Goal: Check status

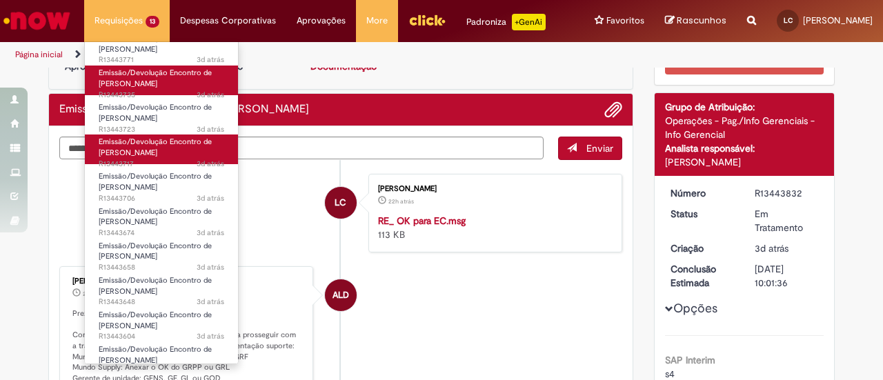
scroll to position [151, 0]
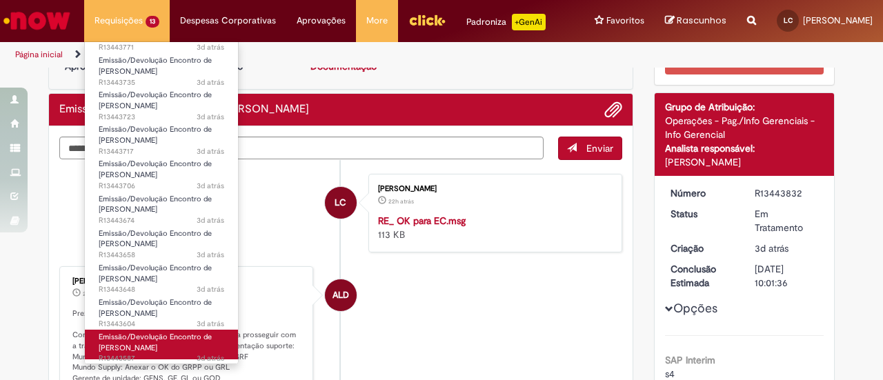
click at [183, 336] on span "Emissão/Devolução Encontro de [PERSON_NAME]" at bounding box center [155, 342] width 113 height 21
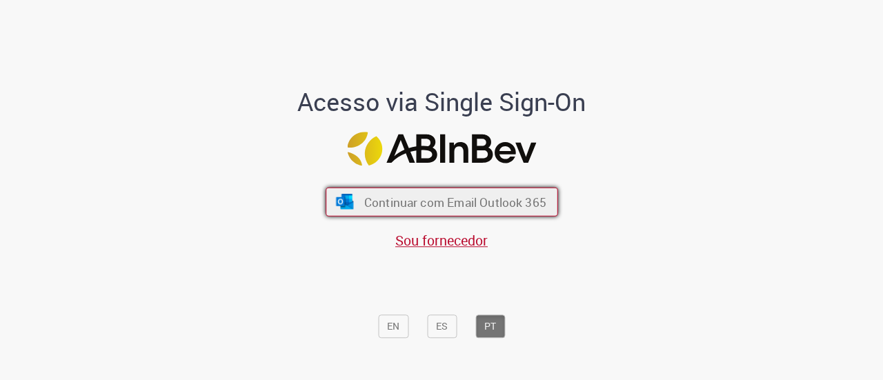
click at [507, 198] on span "Continuar com Email Outlook 365" at bounding box center [455, 202] width 182 height 16
click at [434, 213] on button "Continuar com Email Outlook 365" at bounding box center [442, 202] width 233 height 29
click at [389, 199] on span "Continuar com Email Outlook 365" at bounding box center [455, 202] width 182 height 16
click at [415, 197] on span "Continuar com Email Outlook 365" at bounding box center [455, 202] width 182 height 16
click at [388, 214] on button "Continuar com Email Outlook 365" at bounding box center [442, 202] width 233 height 29
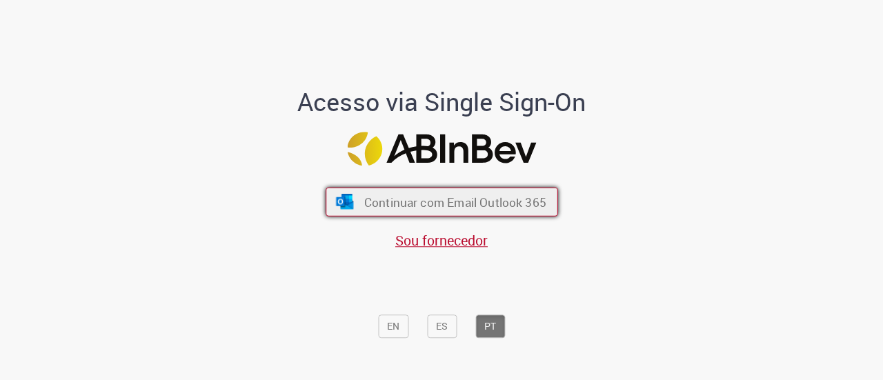
click at [415, 206] on span "Continuar com Email Outlook 365" at bounding box center [455, 202] width 182 height 16
click at [399, 206] on span "Continuar com Email Outlook 365" at bounding box center [455, 202] width 182 height 16
click at [380, 193] on button "Continuar com Email Outlook 365" at bounding box center [442, 202] width 233 height 29
click at [369, 213] on button "Continuar com Email Outlook 365" at bounding box center [442, 202] width 233 height 29
click at [419, 207] on span "Continuar com Email Outlook 365" at bounding box center [455, 202] width 182 height 16
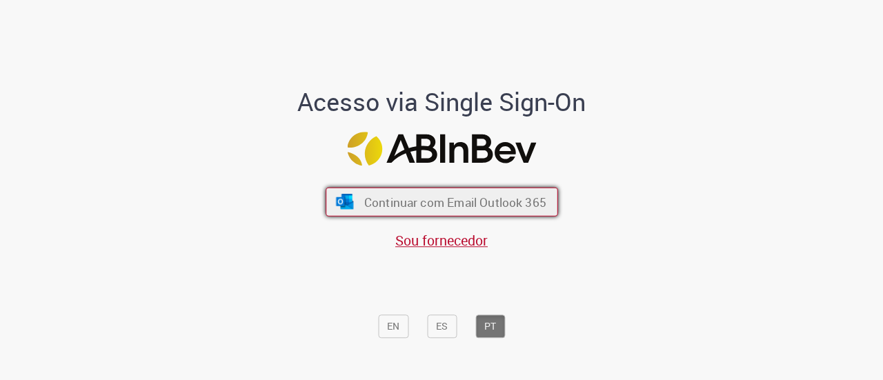
click at [444, 205] on span "Continuar com Email Outlook 365" at bounding box center [455, 202] width 182 height 16
click at [442, 188] on button "Continuar com Email Outlook 365" at bounding box center [442, 202] width 233 height 29
click at [388, 205] on span "Continuar com Email Outlook 365" at bounding box center [455, 202] width 182 height 16
click at [396, 212] on button "Continuar com Email Outlook 365" at bounding box center [442, 202] width 233 height 29
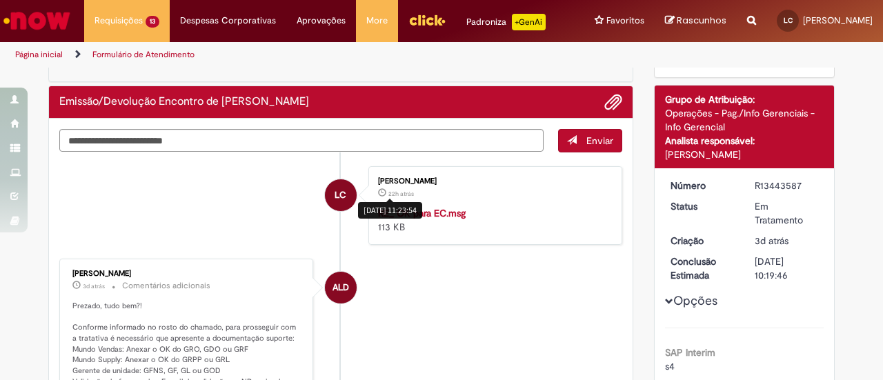
scroll to position [81, 0]
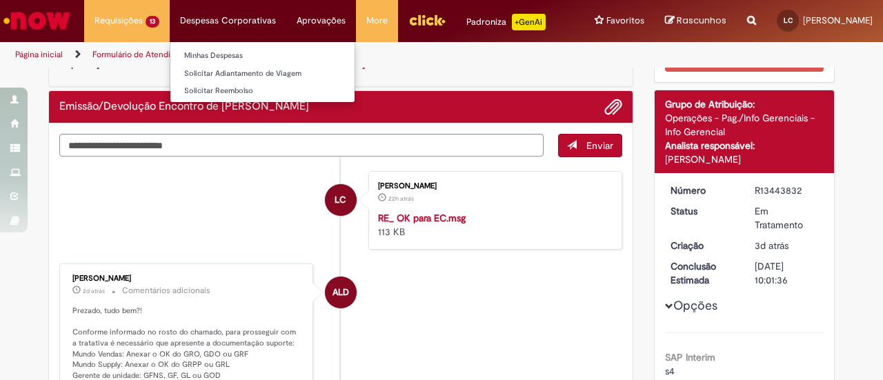
scroll to position [55, 0]
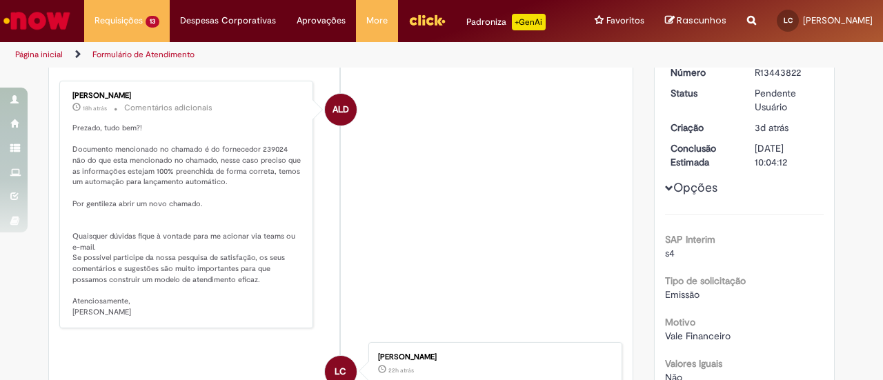
scroll to position [175, 0]
click at [196, 237] on p "Prezado, tudo bem?! Documento mencionado no chamado é do fornecedor 239024 não …" at bounding box center [187, 221] width 230 height 195
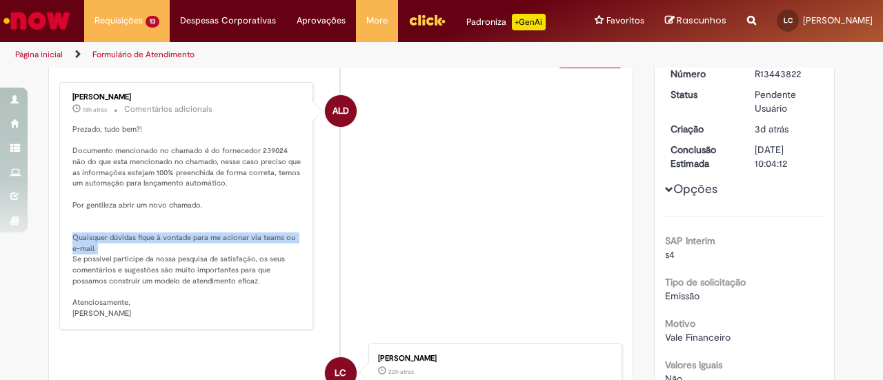
click at [196, 237] on p "Prezado, tudo bem?! Documento mencionado no chamado é do fornecedor 239024 não …" at bounding box center [187, 221] width 230 height 195
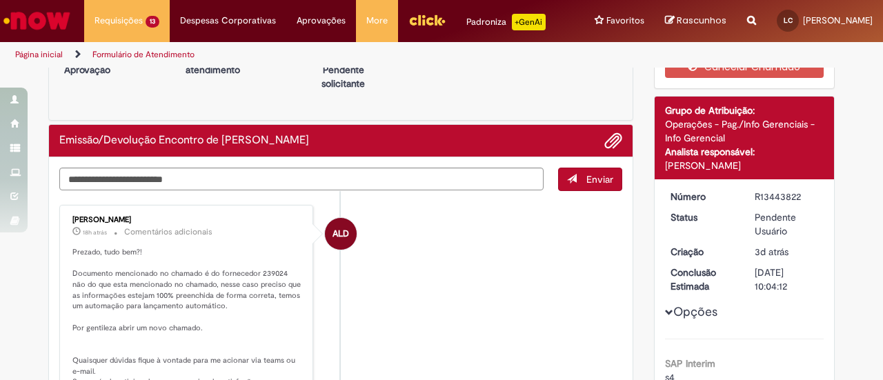
scroll to position [47, 0]
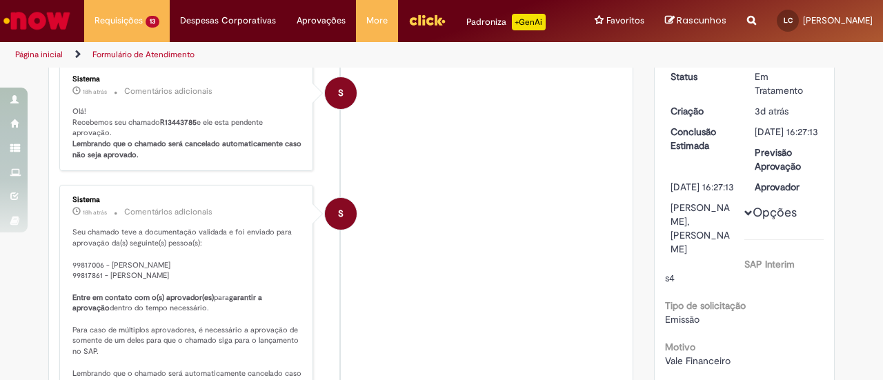
scroll to position [74, 0]
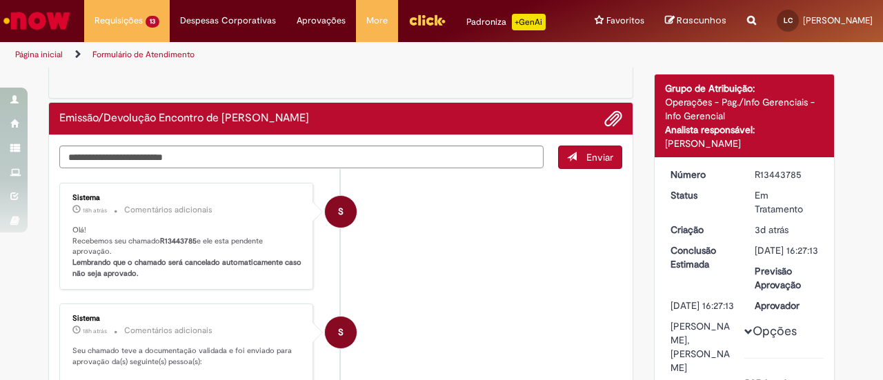
click at [763, 178] on div "R13443785" at bounding box center [787, 175] width 64 height 14
copy div "R13443785"
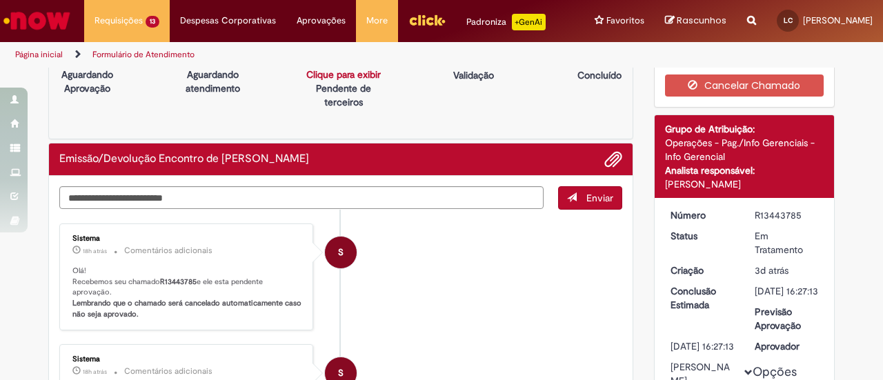
scroll to position [12, 0]
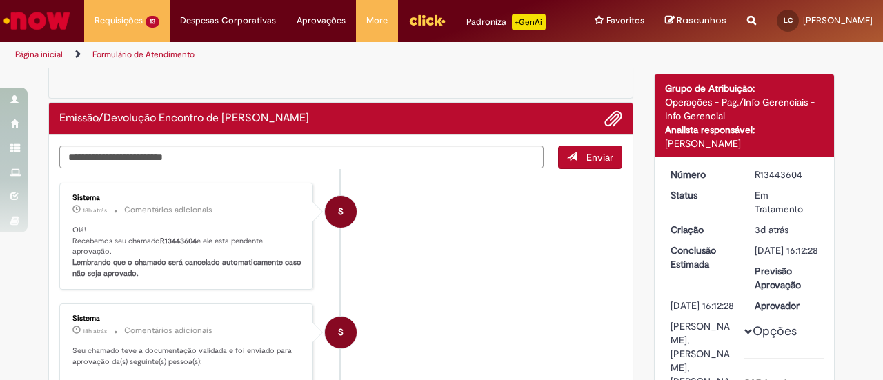
scroll to position [68, 0]
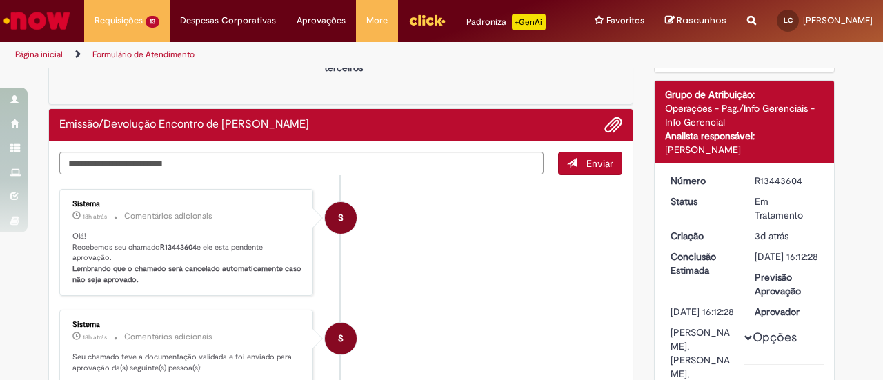
click at [767, 183] on div "R13443604" at bounding box center [787, 181] width 64 height 14
copy dd "R13443604"
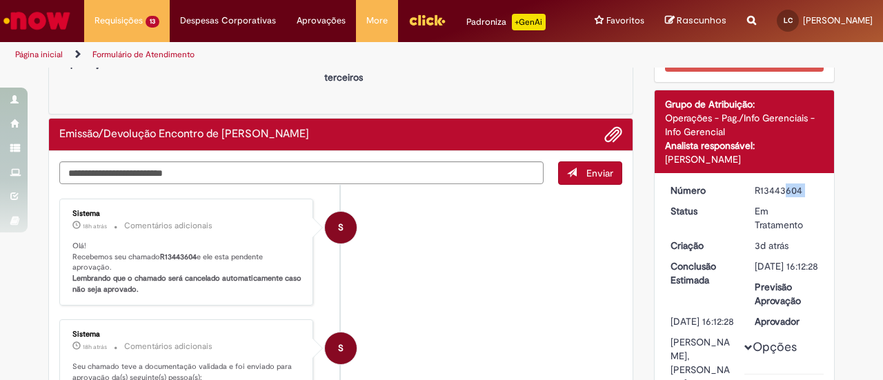
scroll to position [0, 0]
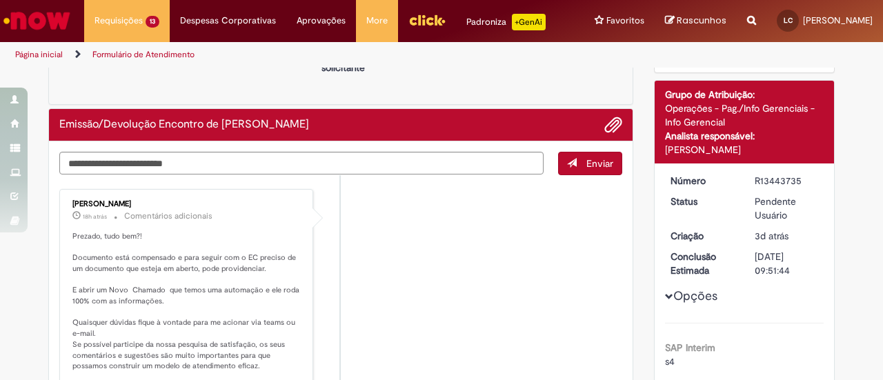
scroll to position [67, 0]
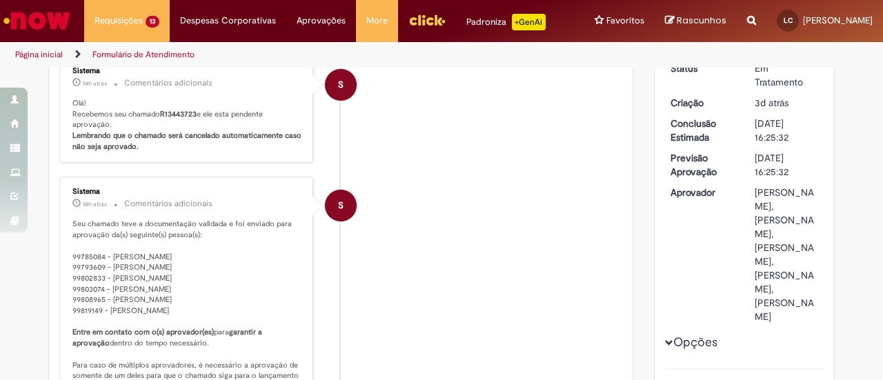
scroll to position [221, 0]
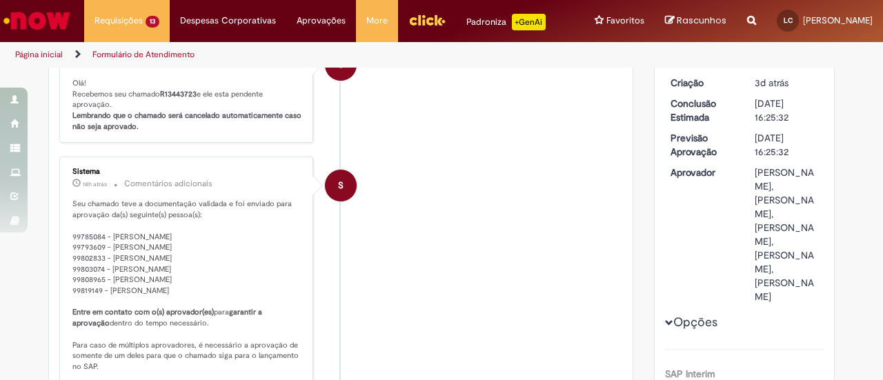
click at [72, 260] on p "Seu chamado teve a documentação validada e foi enviado para aprovação da(s) seg…" at bounding box center [187, 302] width 230 height 206
click at [72, 246] on p "Seu chamado teve a documentação validada e foi enviado para aprovação da(s) seg…" at bounding box center [187, 302] width 230 height 206
copy p "99793609"
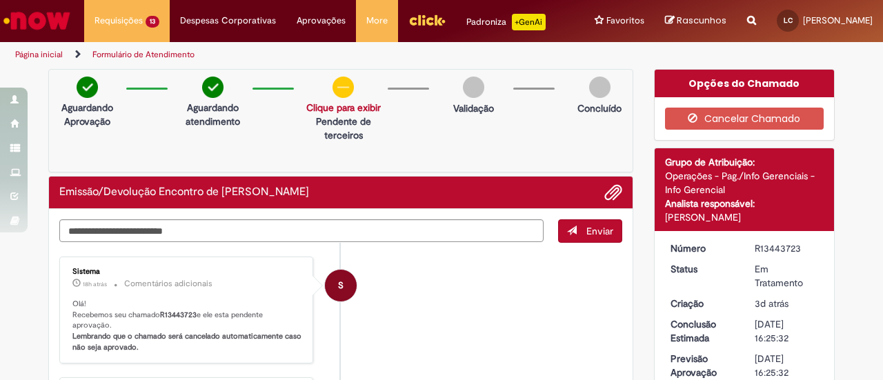
click at [774, 246] on div "R13443723" at bounding box center [787, 249] width 64 height 14
copy div "R13443723"
click at [771, 250] on div "R13443717" at bounding box center [787, 249] width 64 height 14
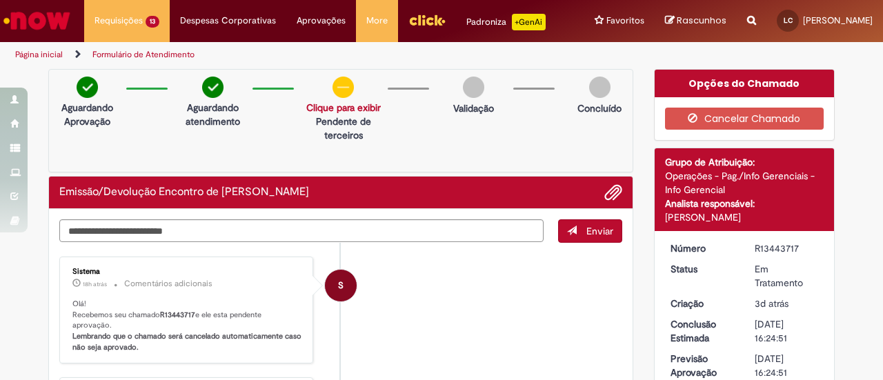
copy div "R13443717"
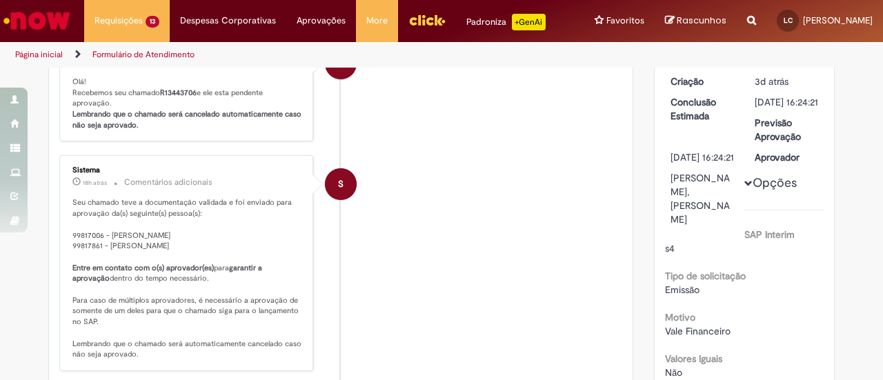
scroll to position [150, 0]
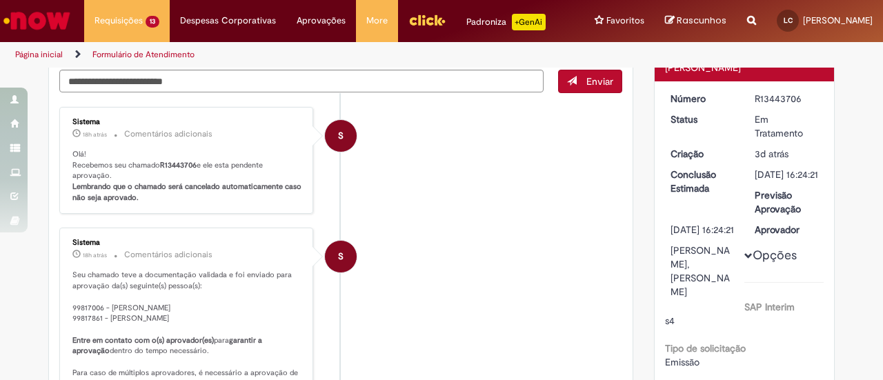
click at [763, 97] on div "R13443706" at bounding box center [787, 99] width 64 height 14
copy dd "R13443706"
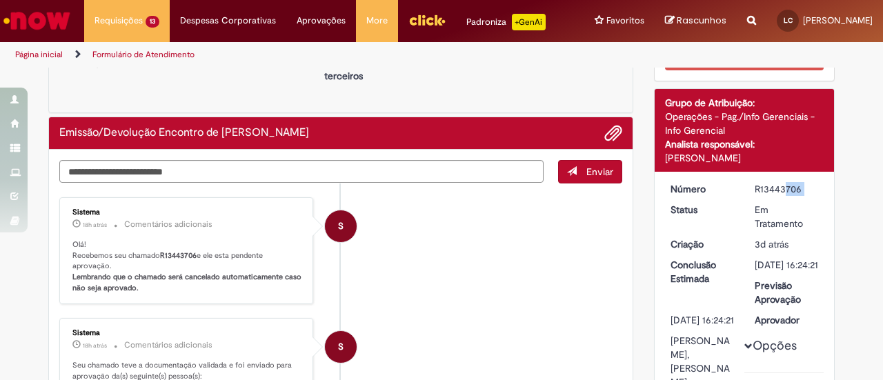
scroll to position [51, 0]
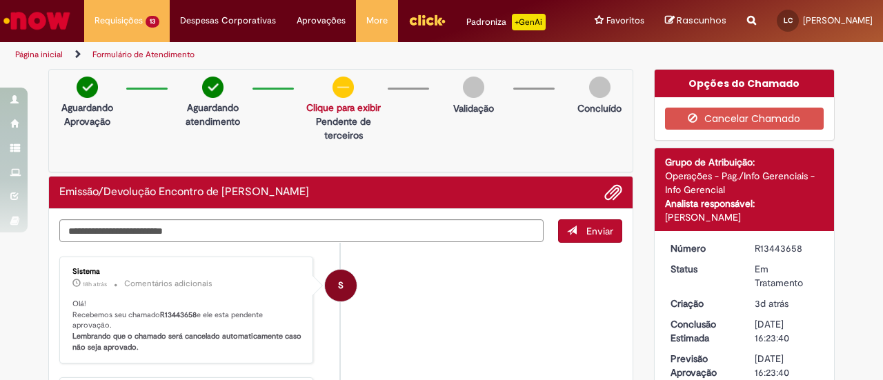
click at [760, 245] on div "R13443658" at bounding box center [787, 249] width 64 height 14
copy div "R13443658"
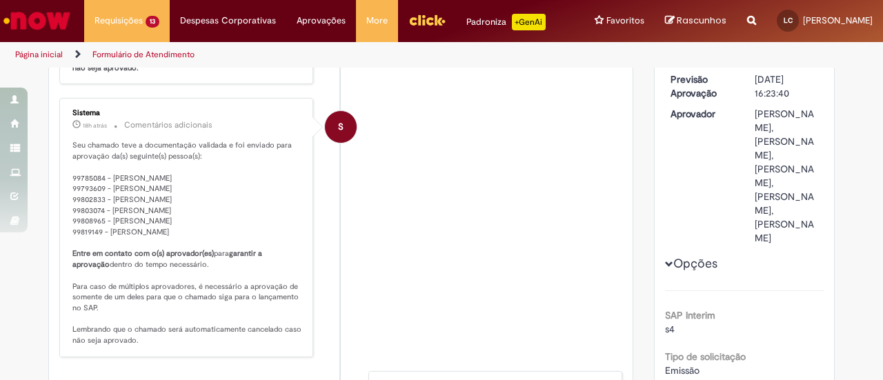
scroll to position [279, 0]
